Goal: Transaction & Acquisition: Subscribe to service/newsletter

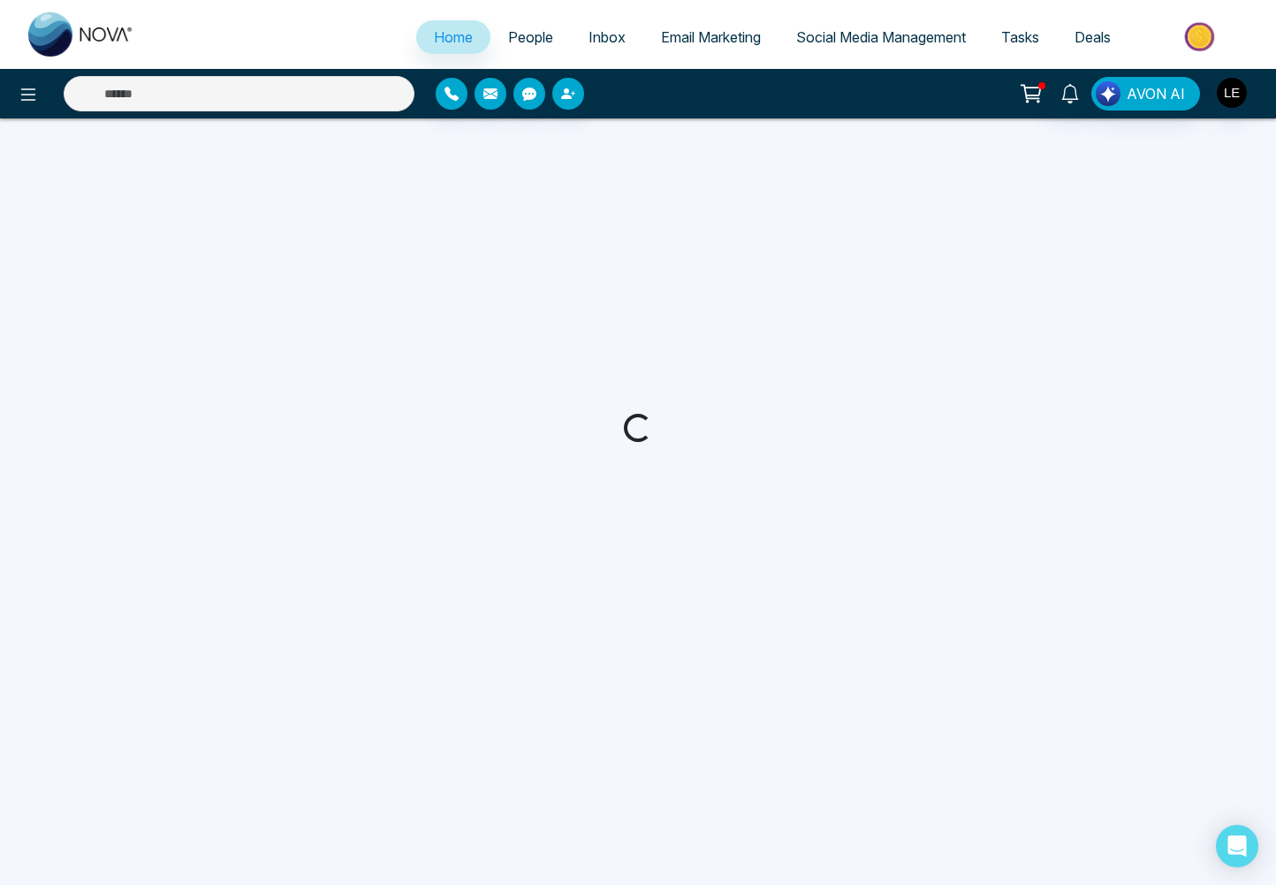
click at [262, 90] on input "text" at bounding box center [239, 93] width 351 height 35
select select "*"
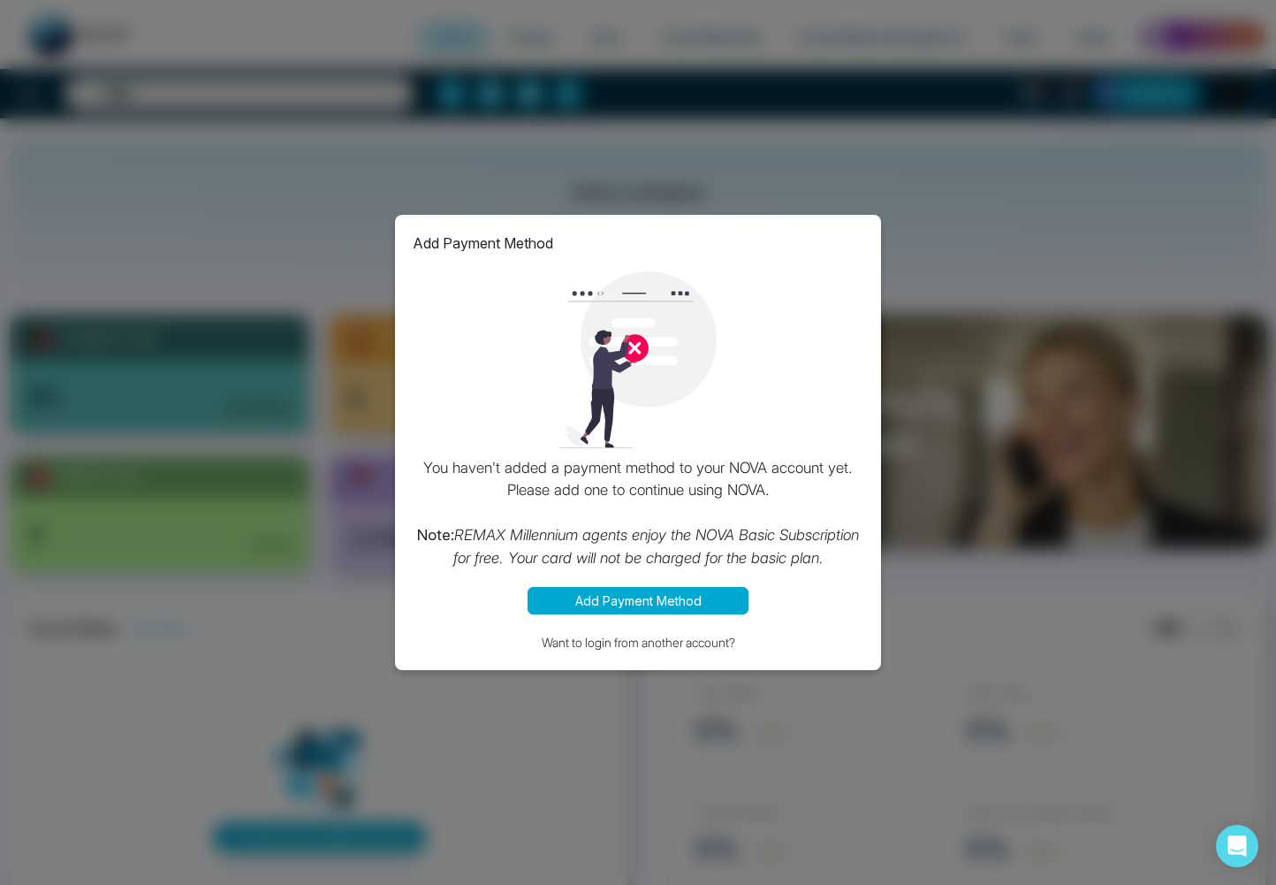
click at [948, 281] on div "Add Payment Method You haven't added a payment method to your NOVA account yet.…" at bounding box center [638, 442] width 1276 height 885
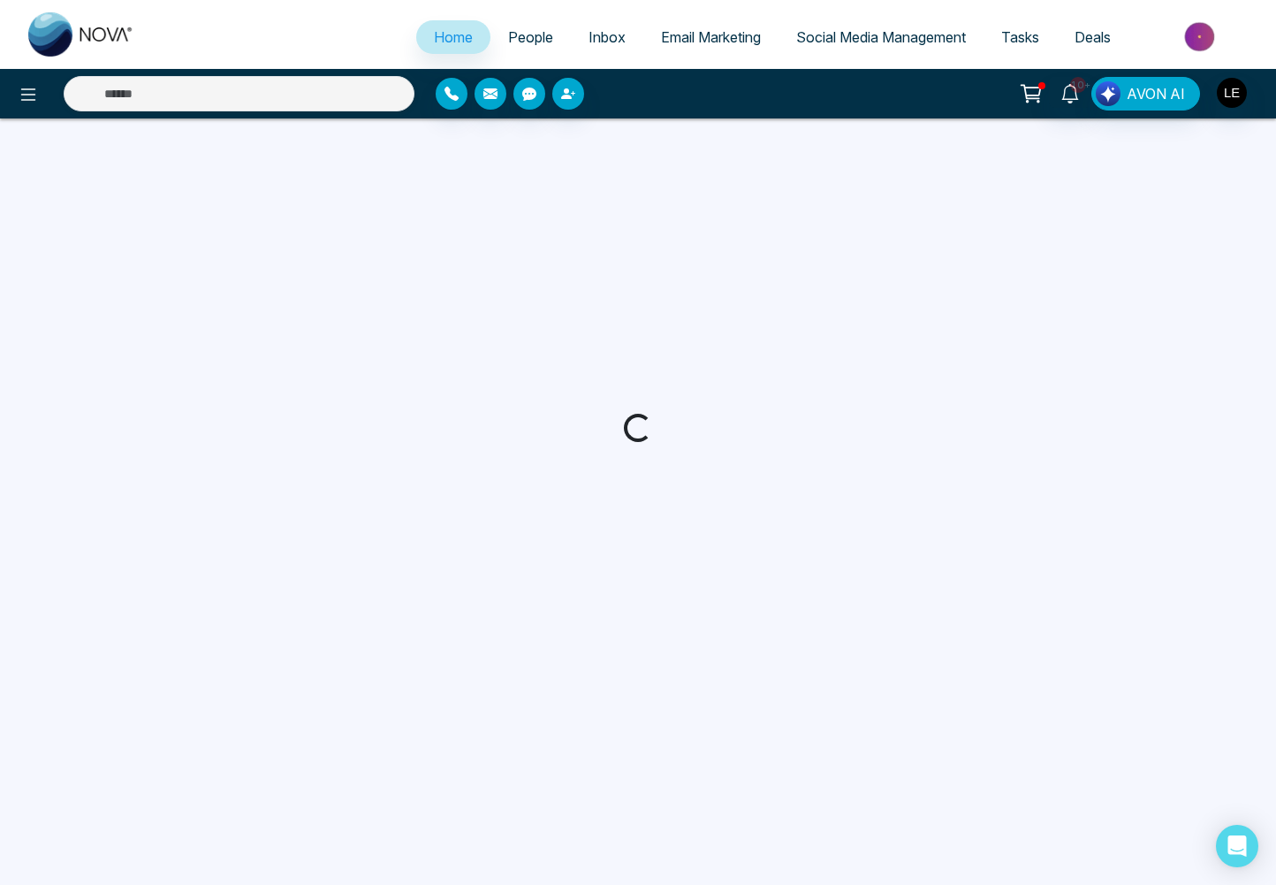
select select "*"
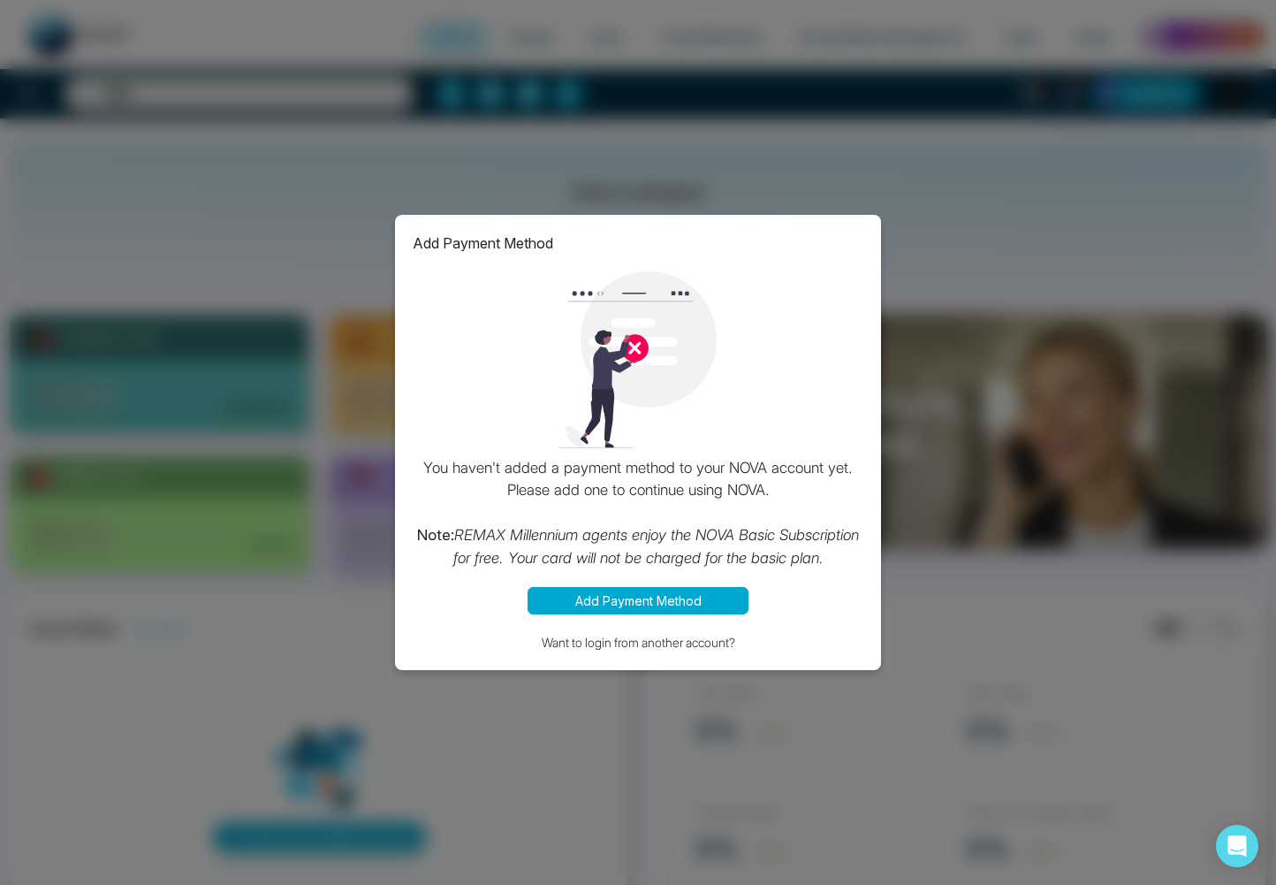
click at [636, 353] on img at bounding box center [638, 359] width 177 height 177
click at [636, 346] on img at bounding box center [638, 359] width 177 height 177
click at [651, 603] on button "Add Payment Method" at bounding box center [638, 600] width 221 height 27
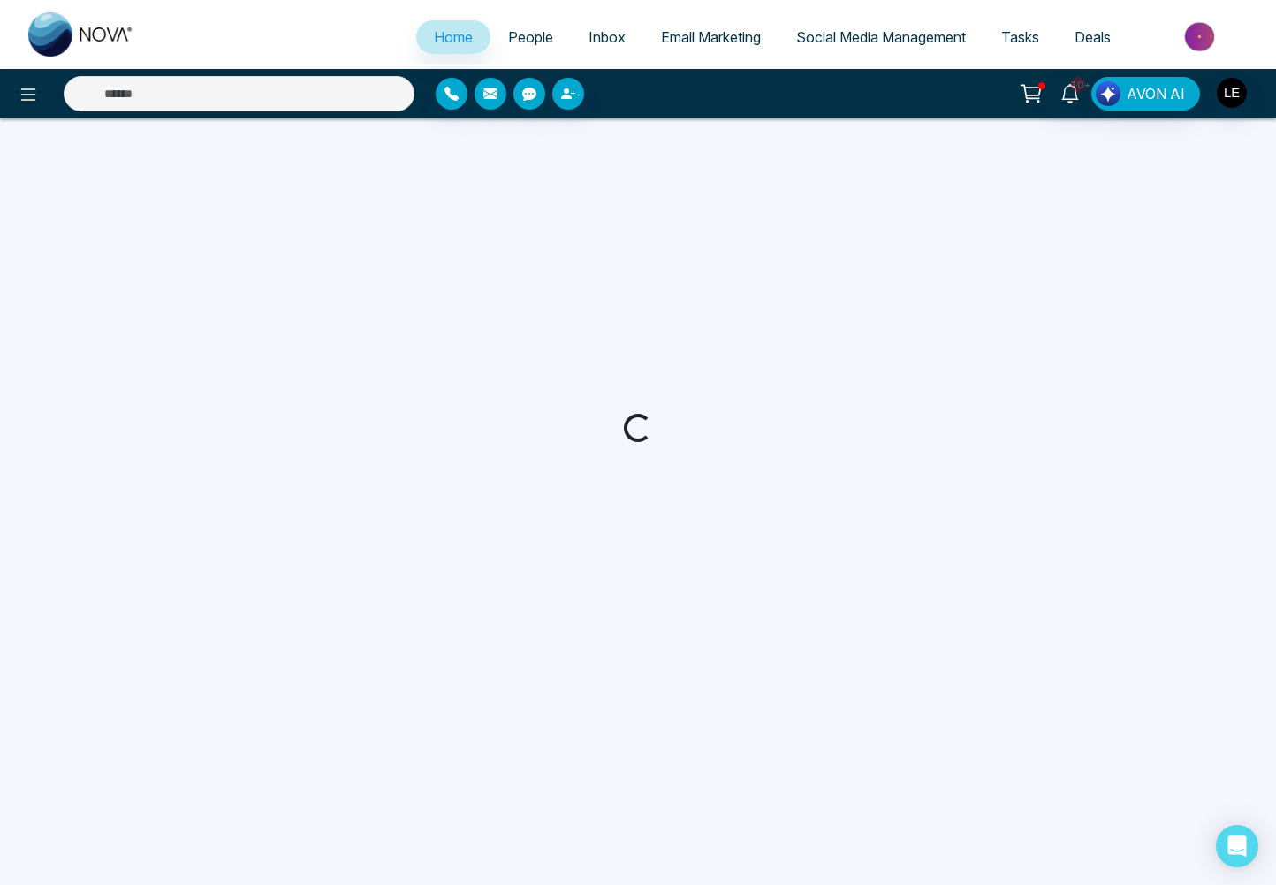
select select "*"
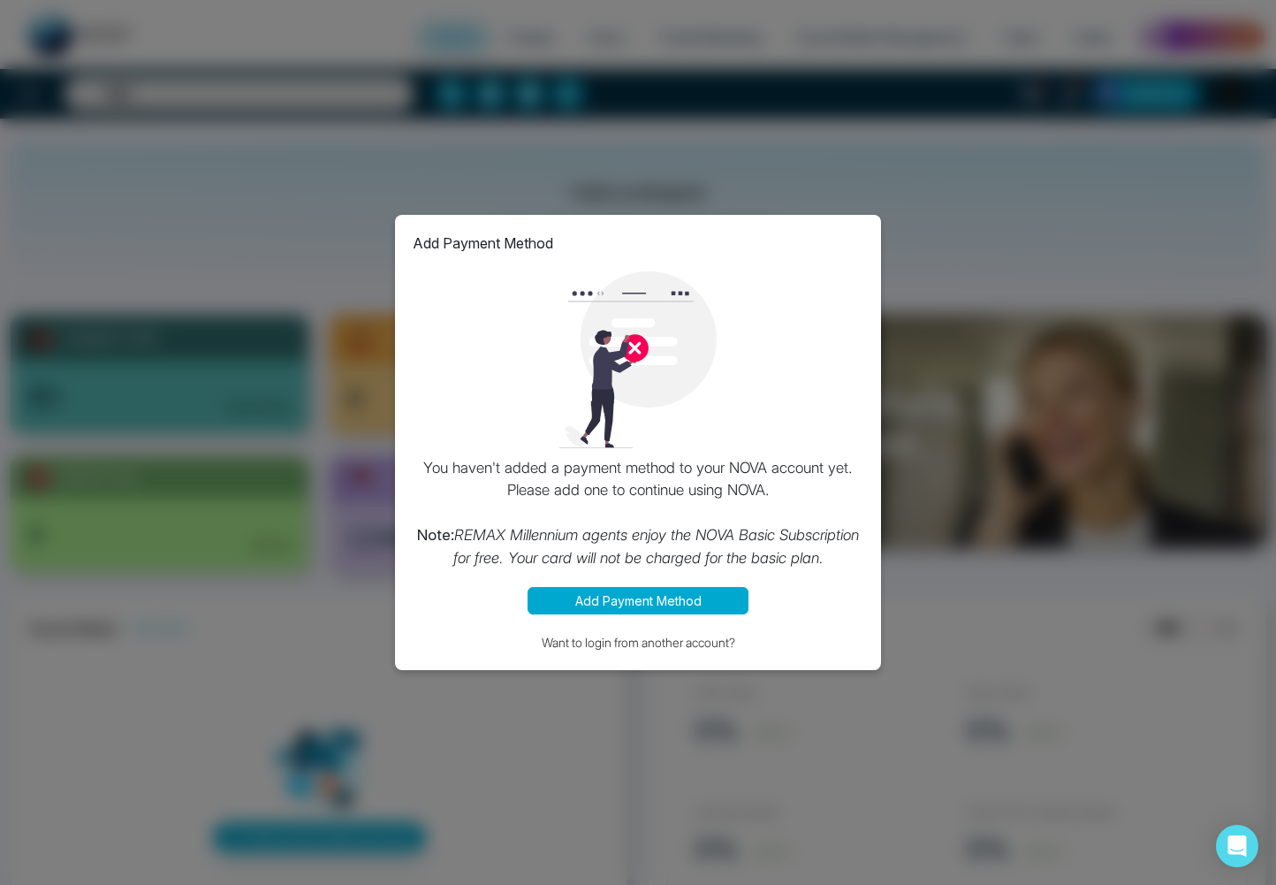
click at [636, 354] on img at bounding box center [638, 359] width 177 height 177
